Goal: Check status: Check status

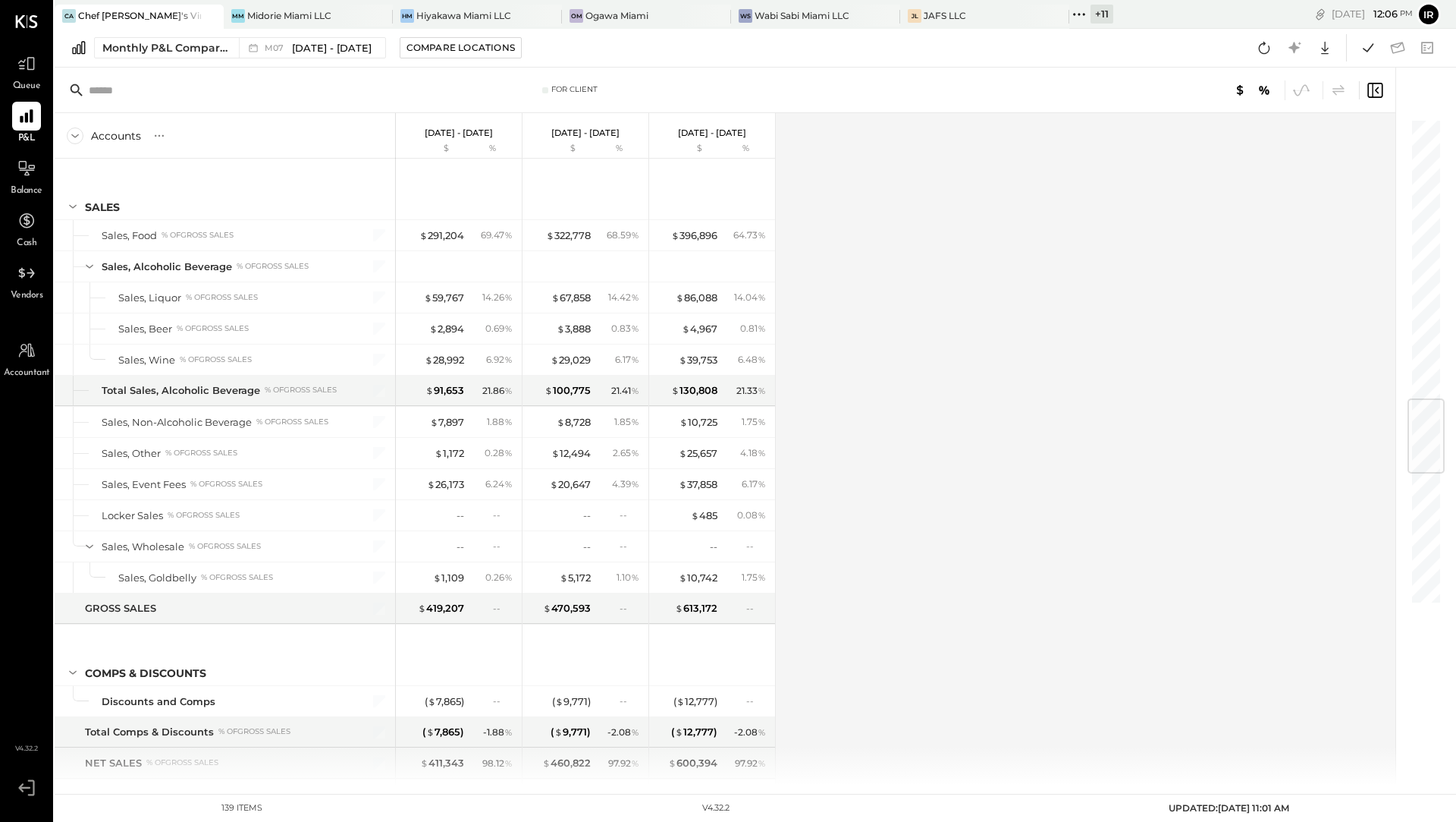
scroll to position [2338, 0]
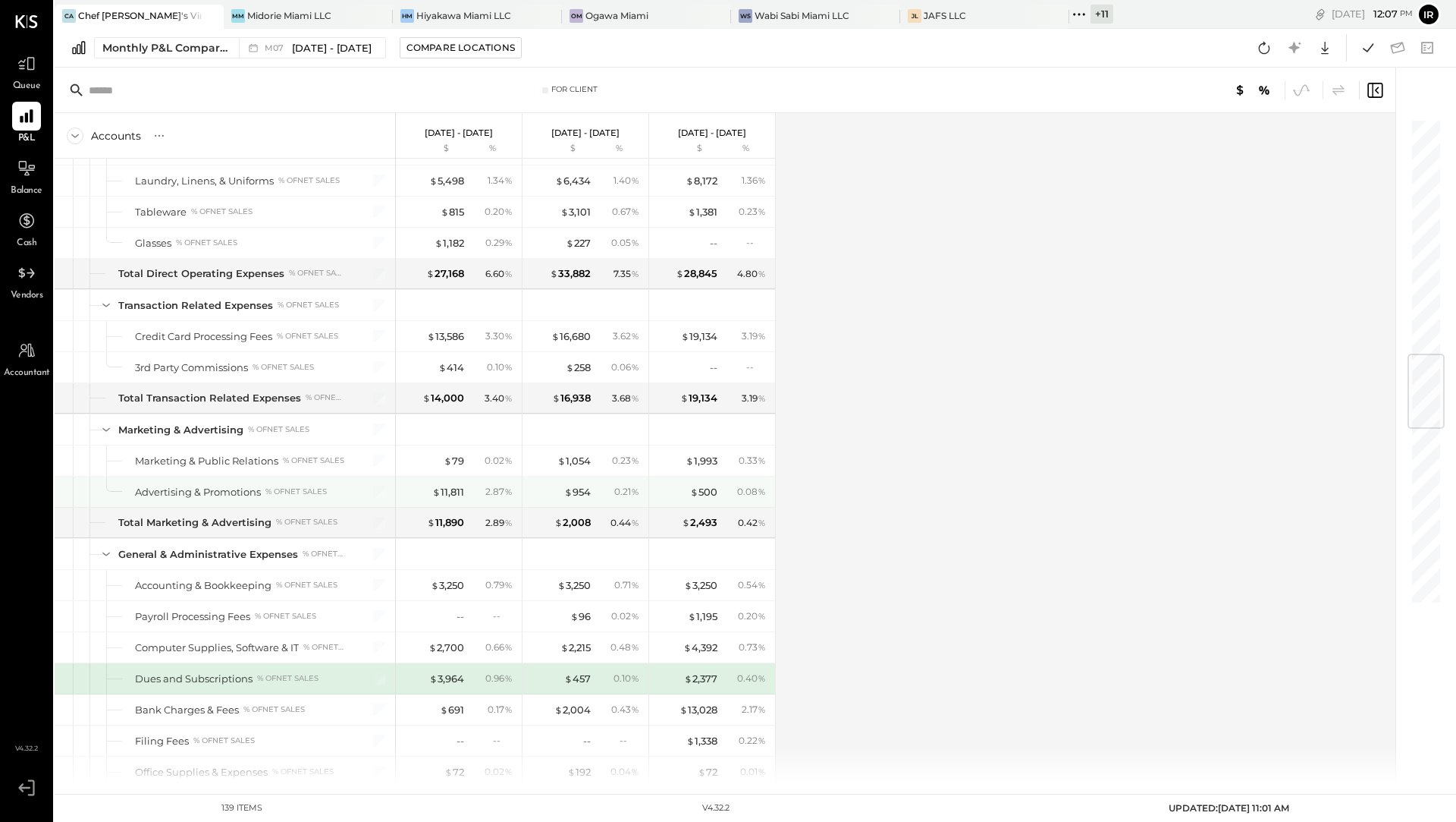
scroll to position [1882, 0]
